Goal: Use online tool/utility: Utilize a website feature to perform a specific function

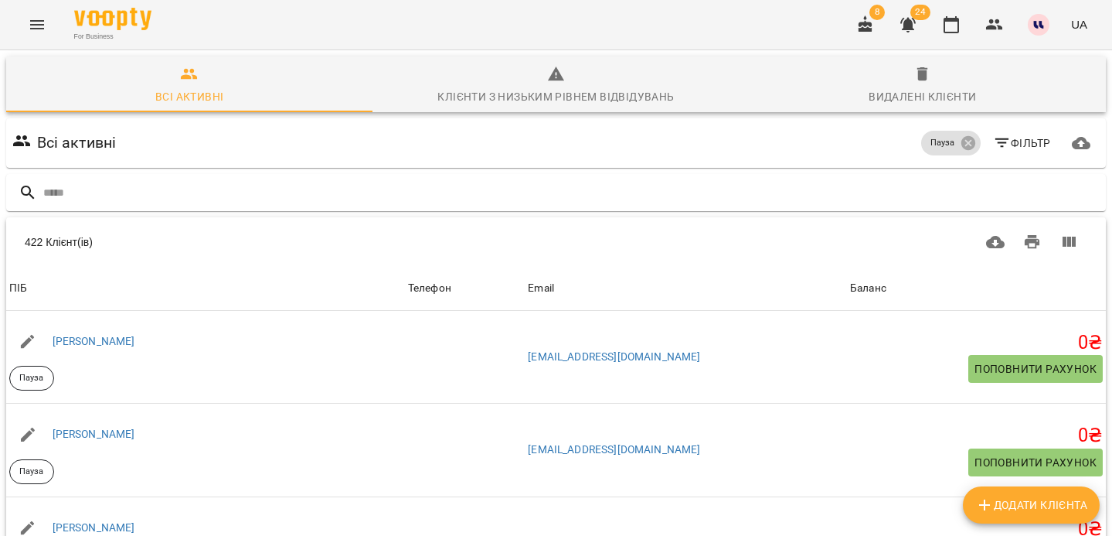
scroll to position [892, 0]
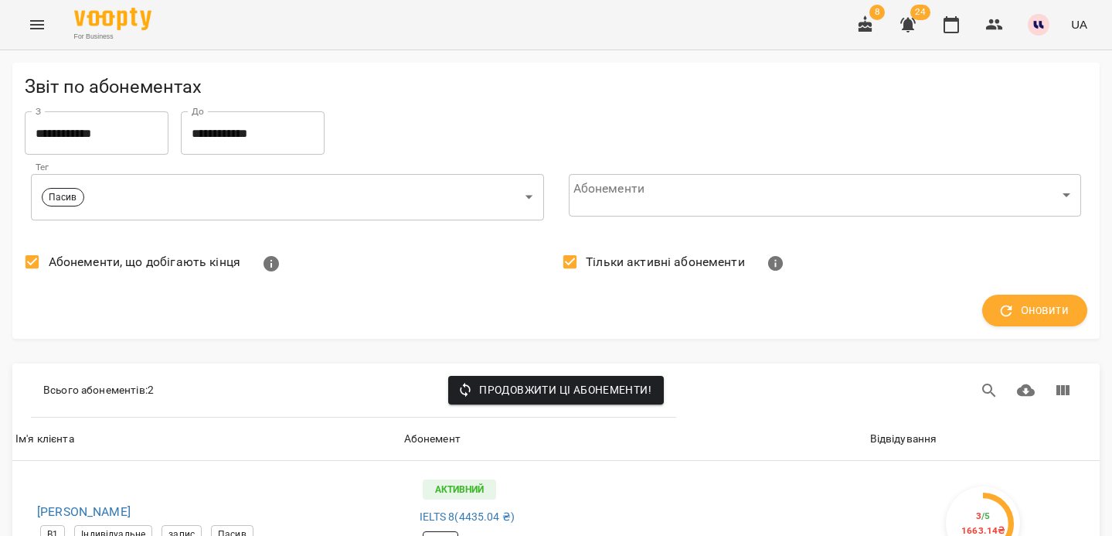
scroll to position [237, 0]
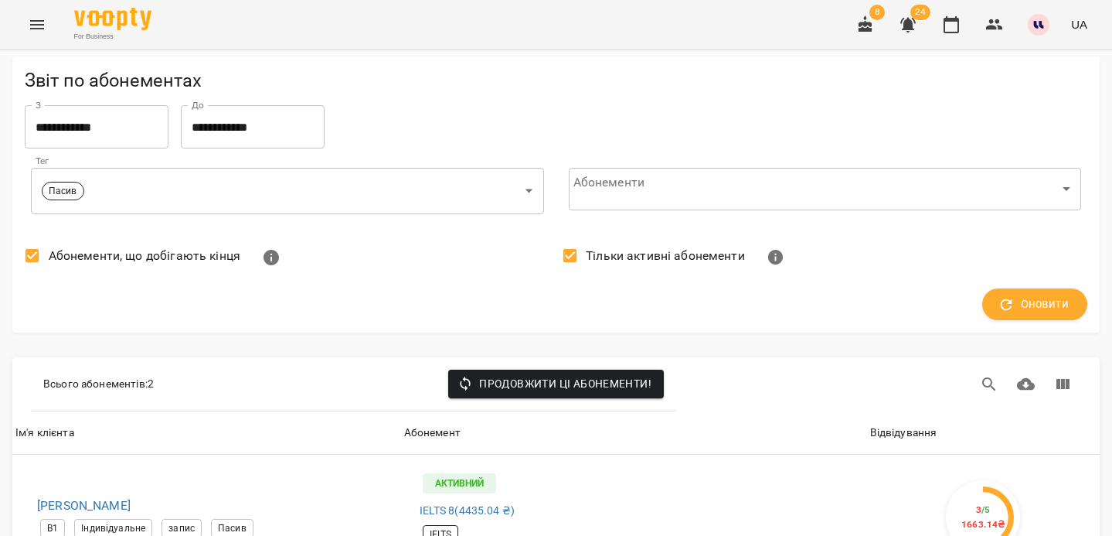
click at [40, 16] on icon "Menu" at bounding box center [37, 24] width 19 height 19
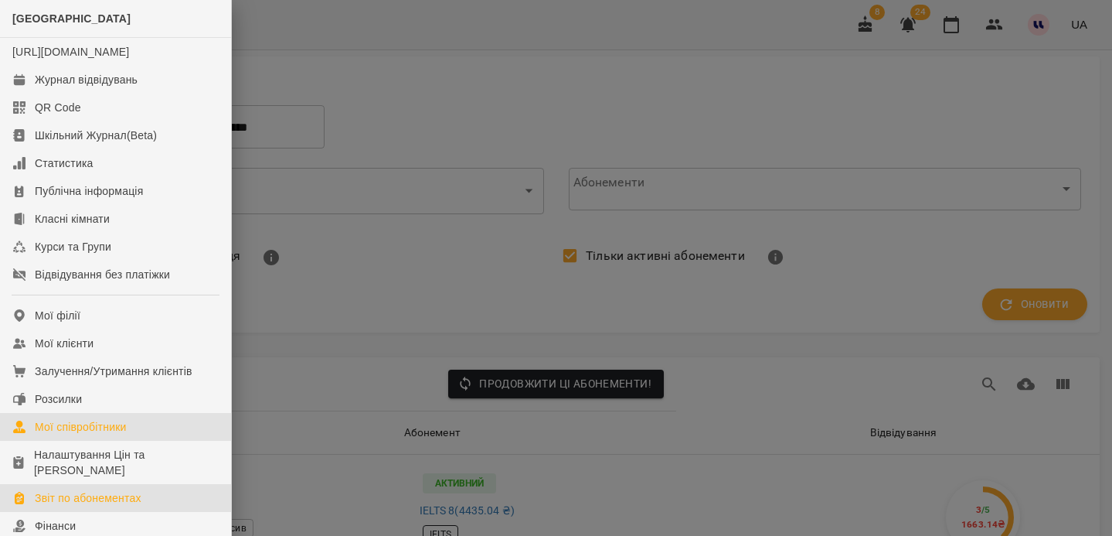
click at [69, 429] on link "Мої співробітники" at bounding box center [115, 427] width 231 height 28
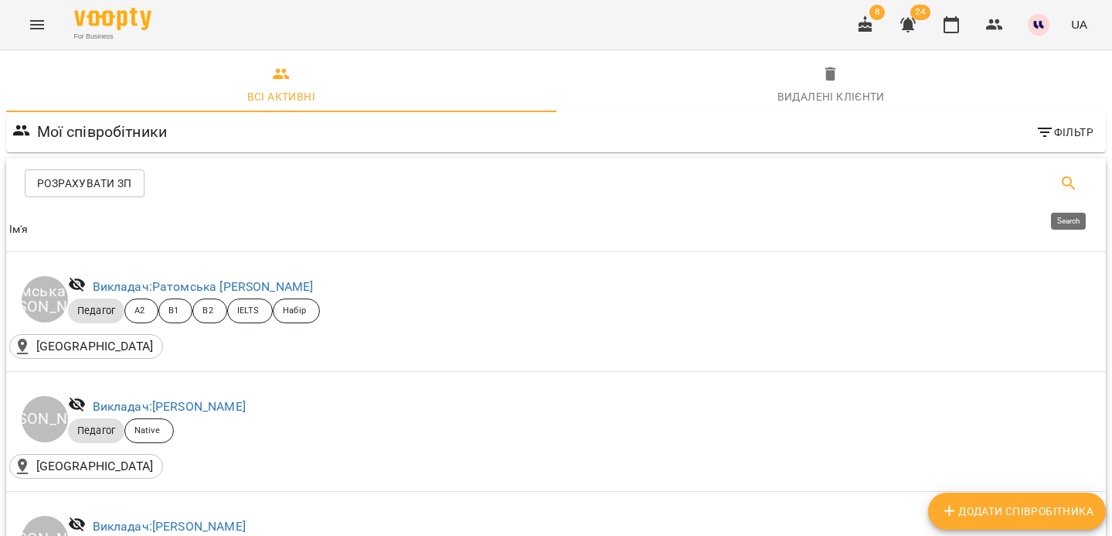
click at [1070, 186] on icon "Search" at bounding box center [1069, 183] width 19 height 19
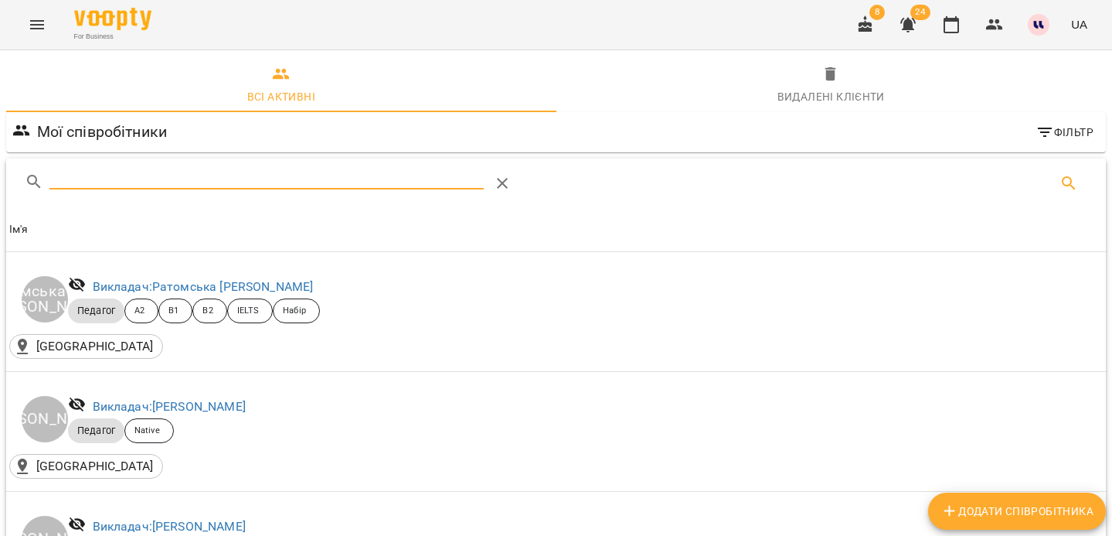
click at [609, 201] on div "Table Toolbar" at bounding box center [327, 183] width 604 height 37
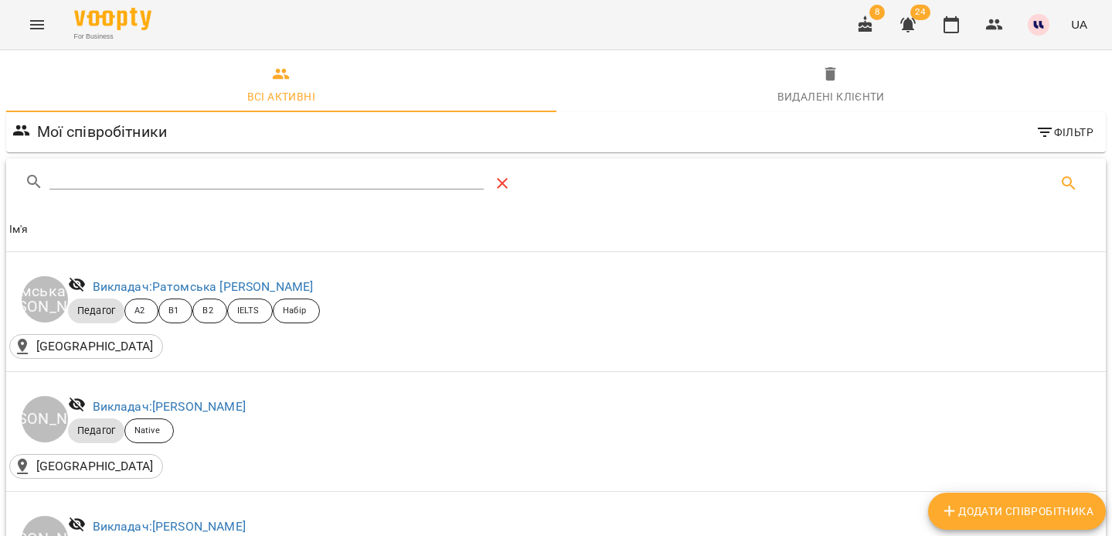
click at [517, 182] on button "Table Toolbar" at bounding box center [502, 183] width 37 height 37
click at [115, 192] on span "Розрахувати ЗП" at bounding box center [84, 183] width 95 height 19
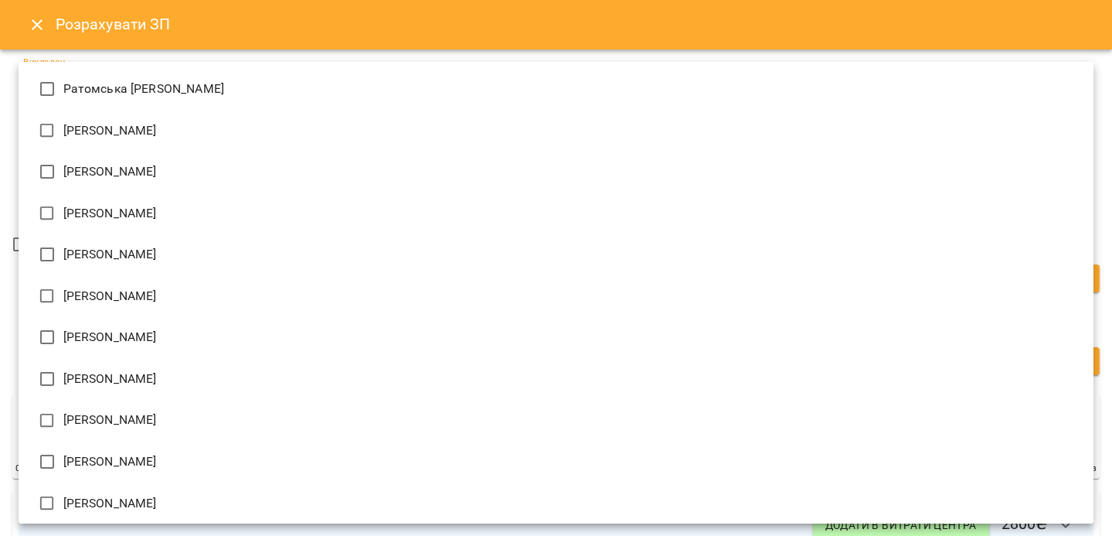
click at [9, 487] on div at bounding box center [556, 268] width 1112 height 536
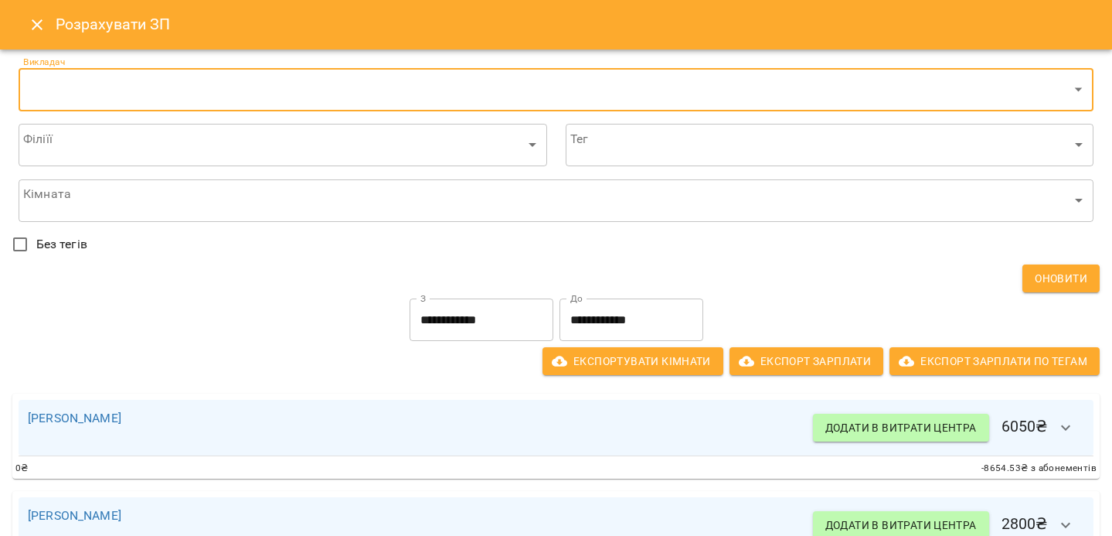
click at [497, 330] on input "**********" at bounding box center [482, 319] width 144 height 43
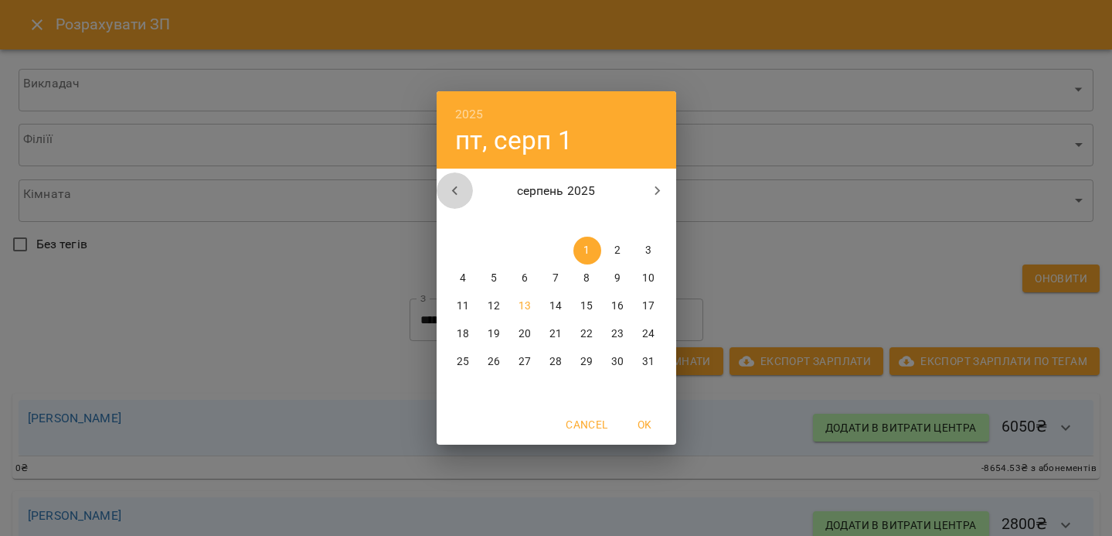
click at [451, 197] on icon "button" at bounding box center [455, 191] width 19 height 19
click at [490, 253] on span "1" at bounding box center [495, 250] width 28 height 15
type input "**********"
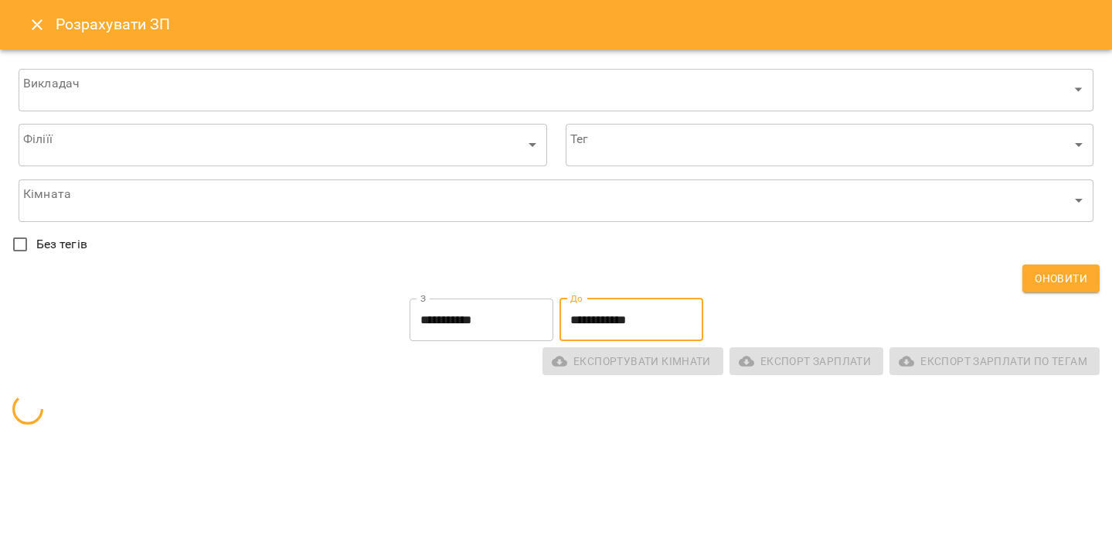
click at [584, 307] on input "**********" at bounding box center [632, 319] width 144 height 43
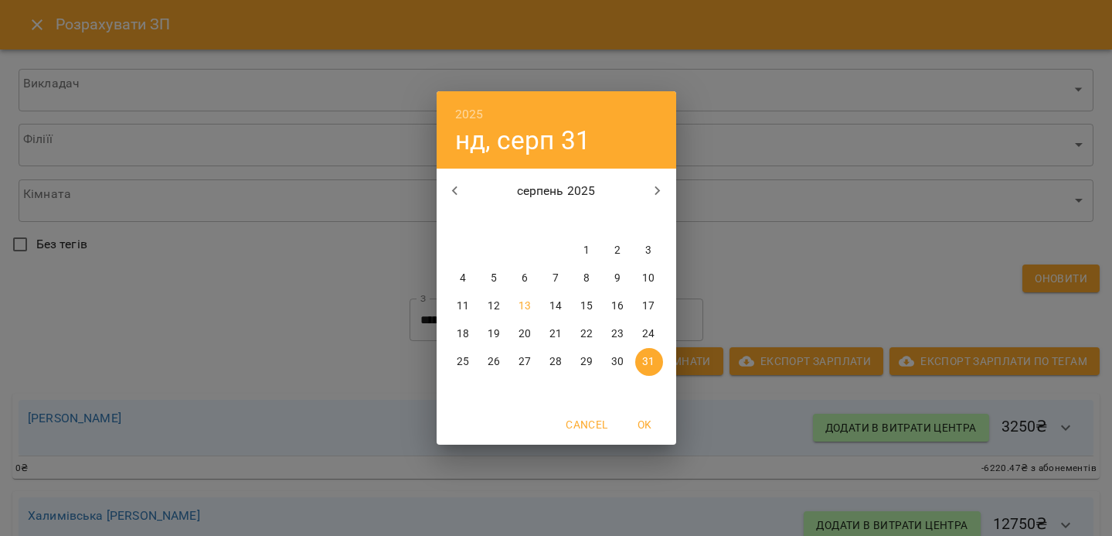
click at [447, 194] on icon "button" at bounding box center [455, 191] width 19 height 19
click at [557, 356] on p "31" at bounding box center [556, 361] width 12 height 15
type input "**********"
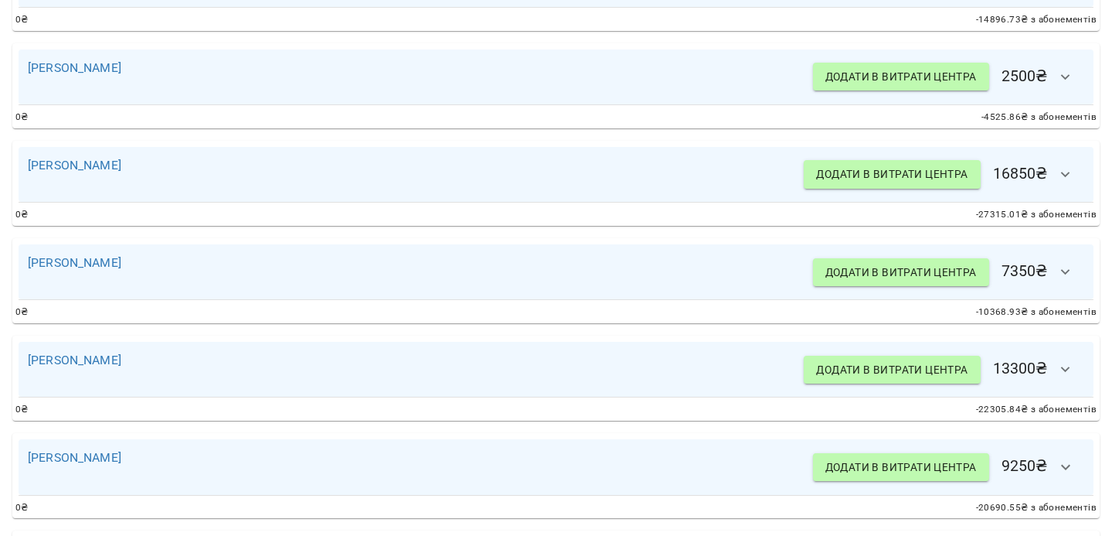
scroll to position [3423, 0]
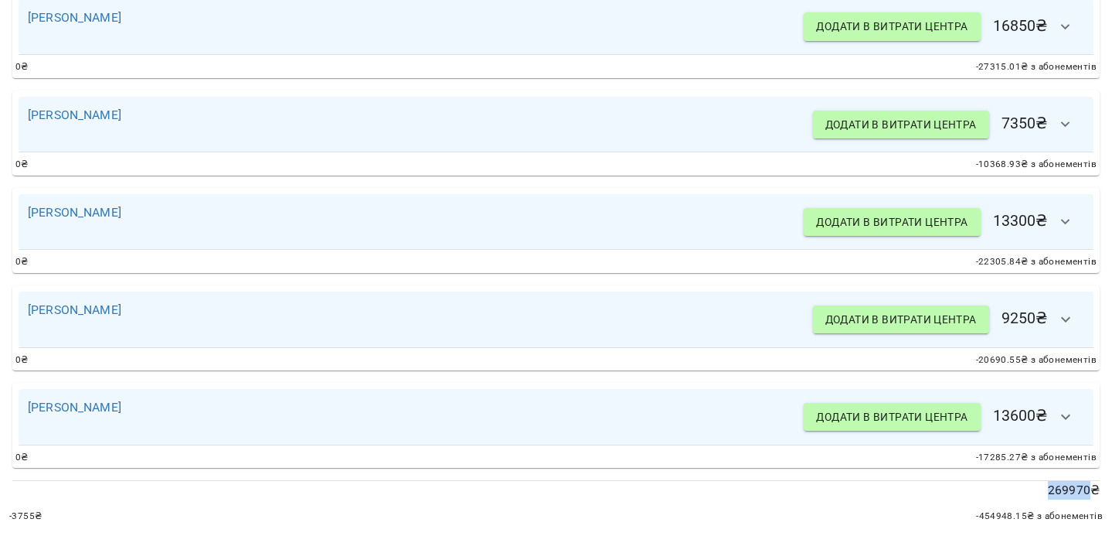
drag, startPoint x: 1050, startPoint y: 493, endPoint x: 1090, endPoint y: 493, distance: 39.4
click at [1090, 493] on p "269970 ₴" at bounding box center [556, 490] width 1088 height 19
copy p "269970"
